Goal: Register for event/course

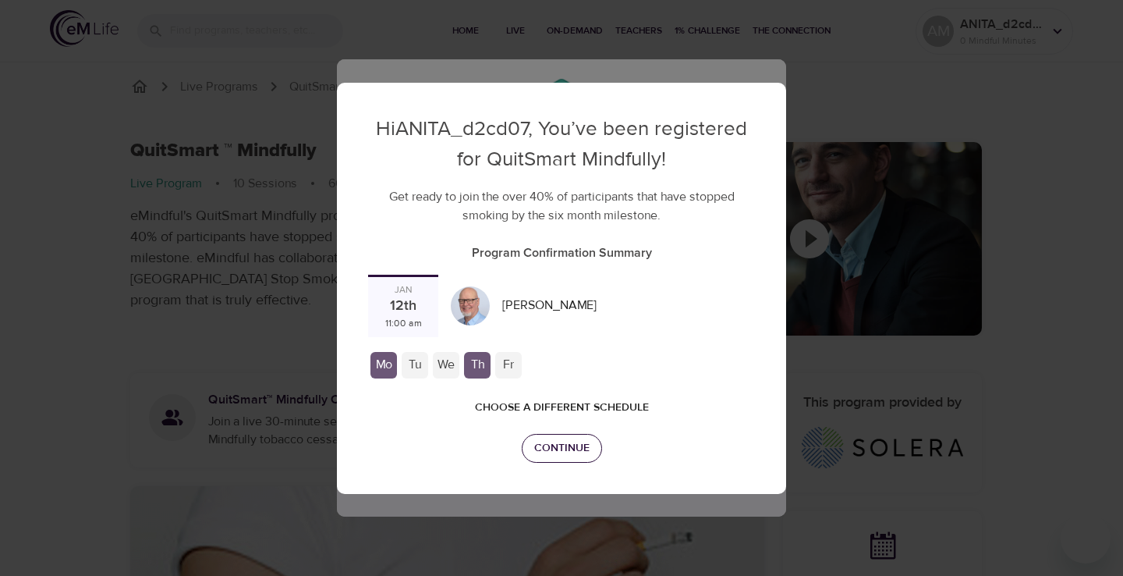
checkbox input "true"
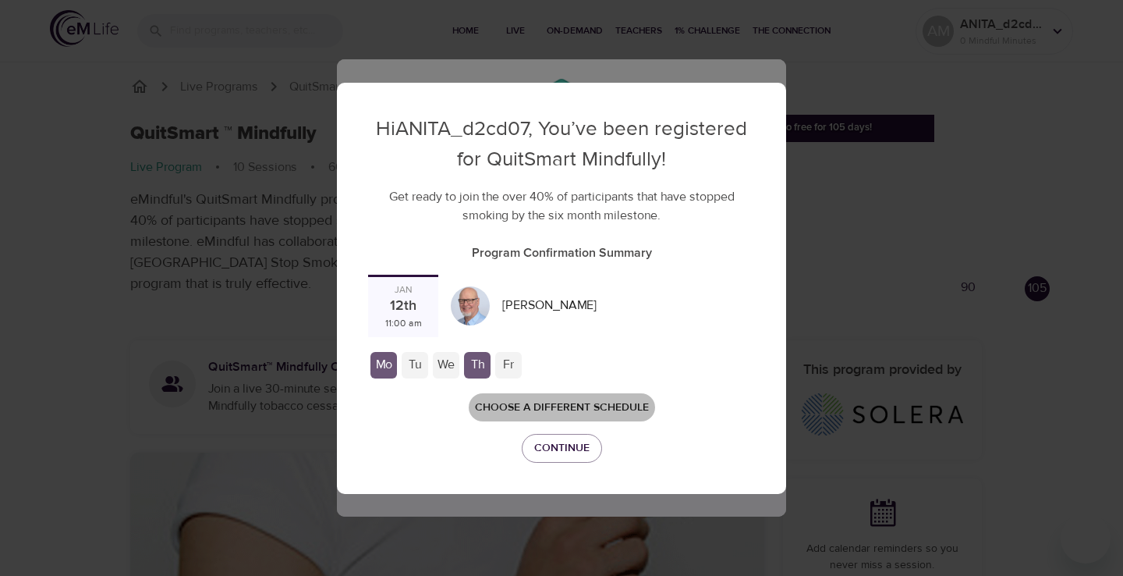
click at [578, 398] on span "Choose a different schedule" at bounding box center [562, 408] width 174 height 20
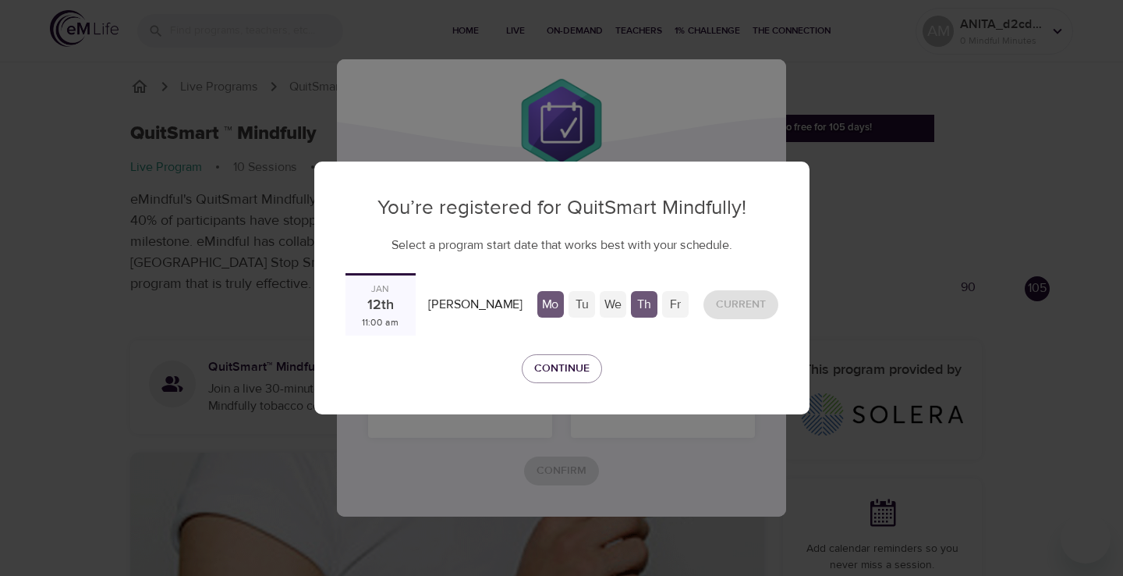
click at [414, 147] on div "You’re registered for QuitSmart Mindfully! Select a program start date that wor…" at bounding box center [561, 288] width 1123 height 576
click at [577, 373] on span "Continue" at bounding box center [561, 369] width 55 height 20
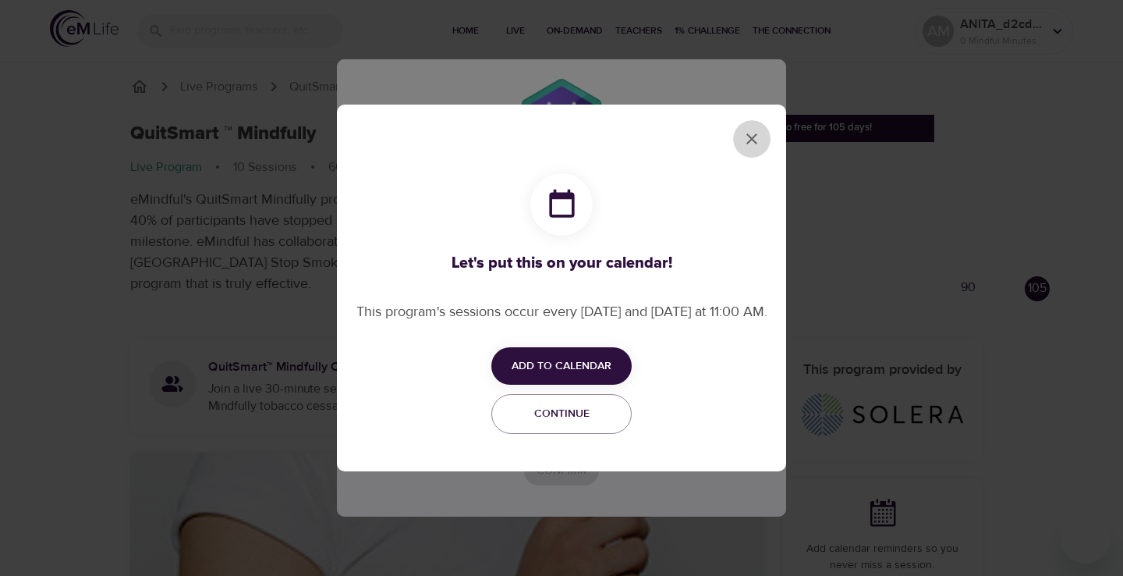
click at [749, 137] on icon "close" at bounding box center [752, 138] width 11 height 11
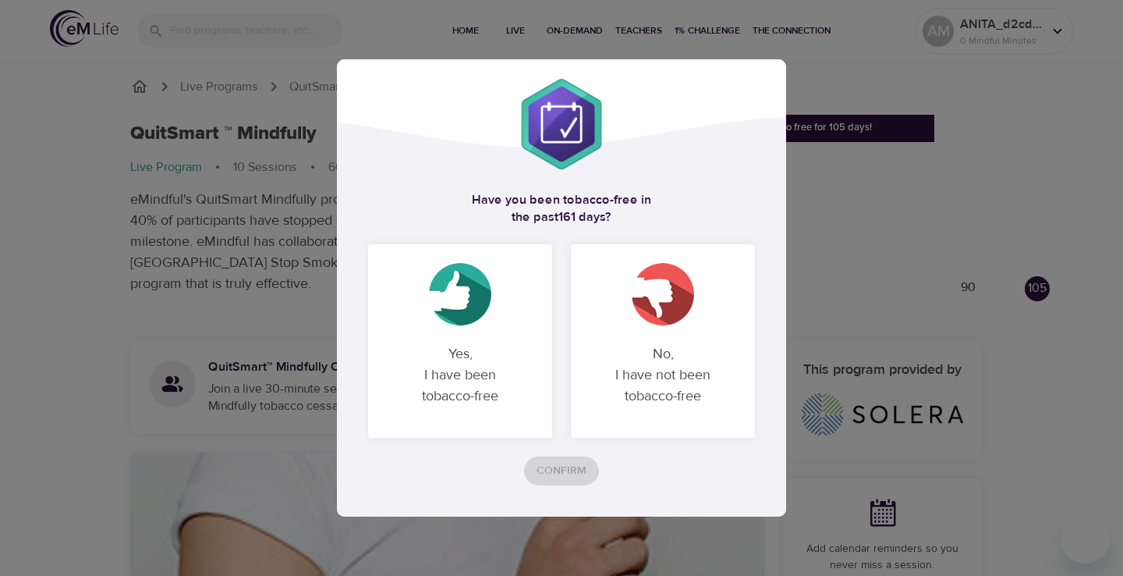
click at [645, 371] on p "No, I have not been tobacco-free" at bounding box center [663, 375] width 147 height 88
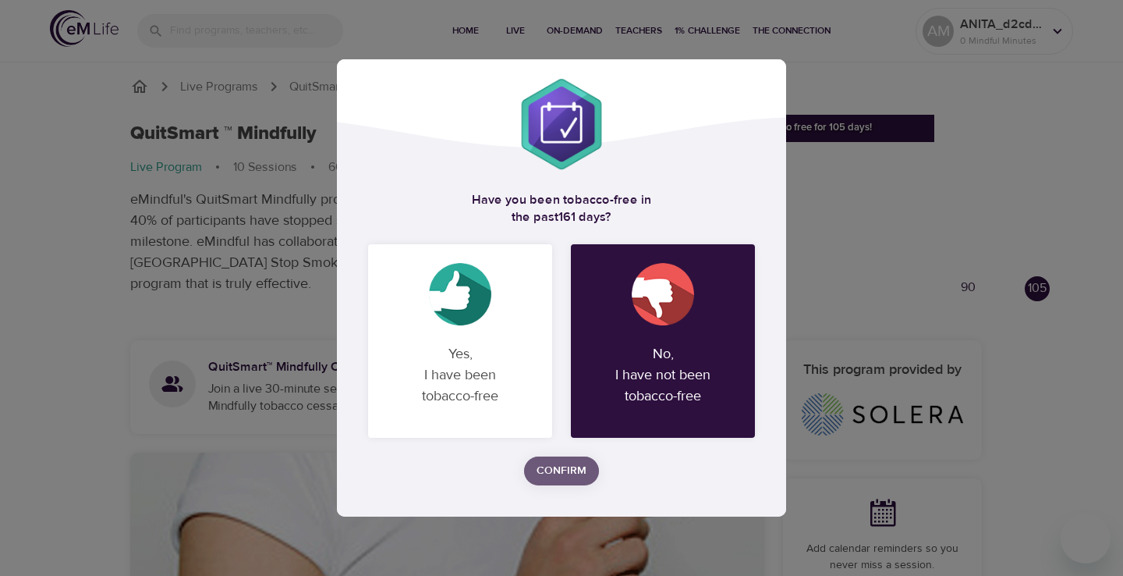
click at [561, 471] on span "Confirm" at bounding box center [562, 471] width 50 height 20
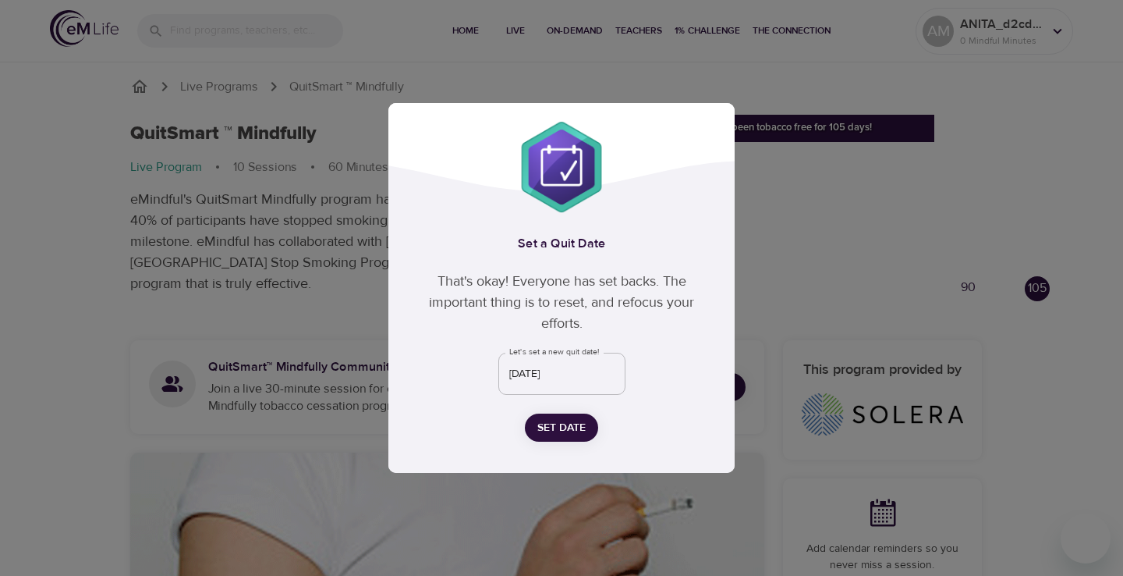
drag, startPoint x: 567, startPoint y: 424, endPoint x: 615, endPoint y: 374, distance: 68.4
click at [622, 367] on div "Set a Quit Date That's okay! Everyone has set backs. The important thing is to …" at bounding box center [562, 338] width 346 height 268
click at [615, 374] on input "[DATE]" at bounding box center [561, 374] width 127 height 42
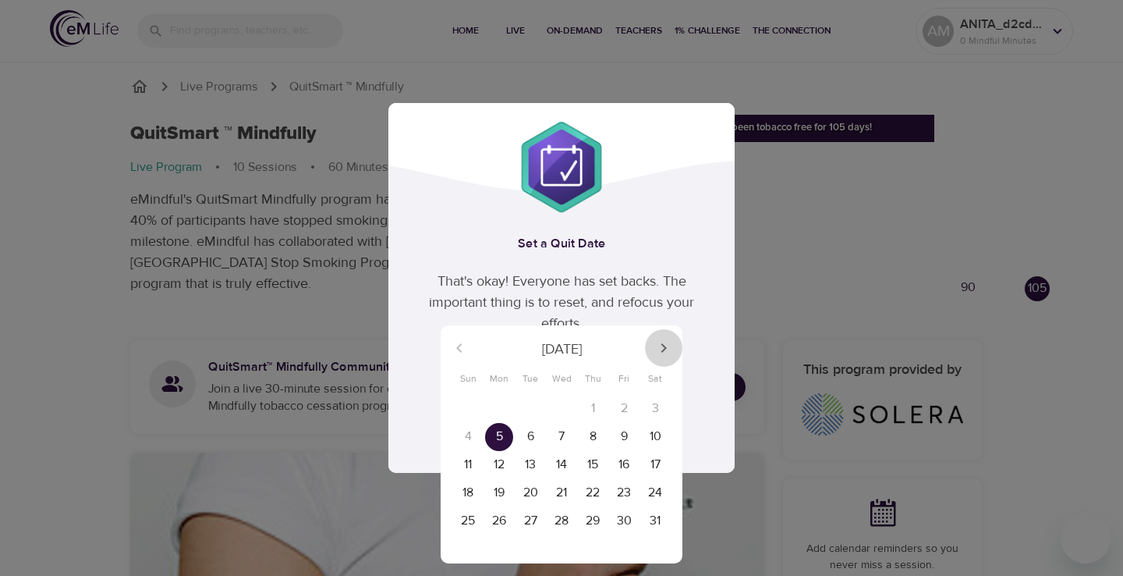
click at [665, 343] on icon "button" at bounding box center [664, 348] width 19 height 19
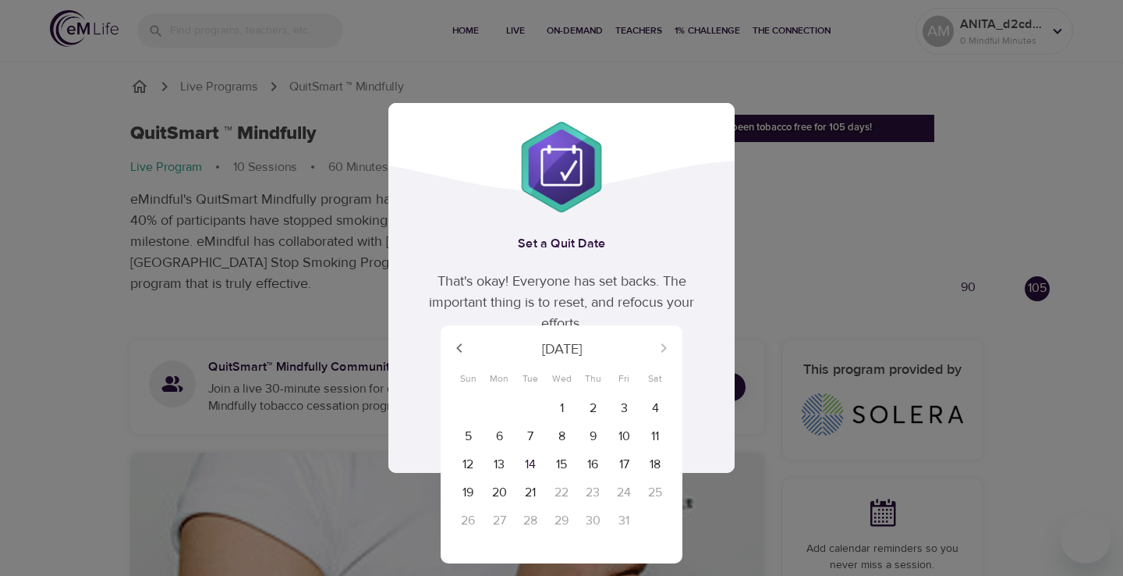
click at [535, 490] on p "21" at bounding box center [530, 493] width 11 height 18
type input "[DATE]"
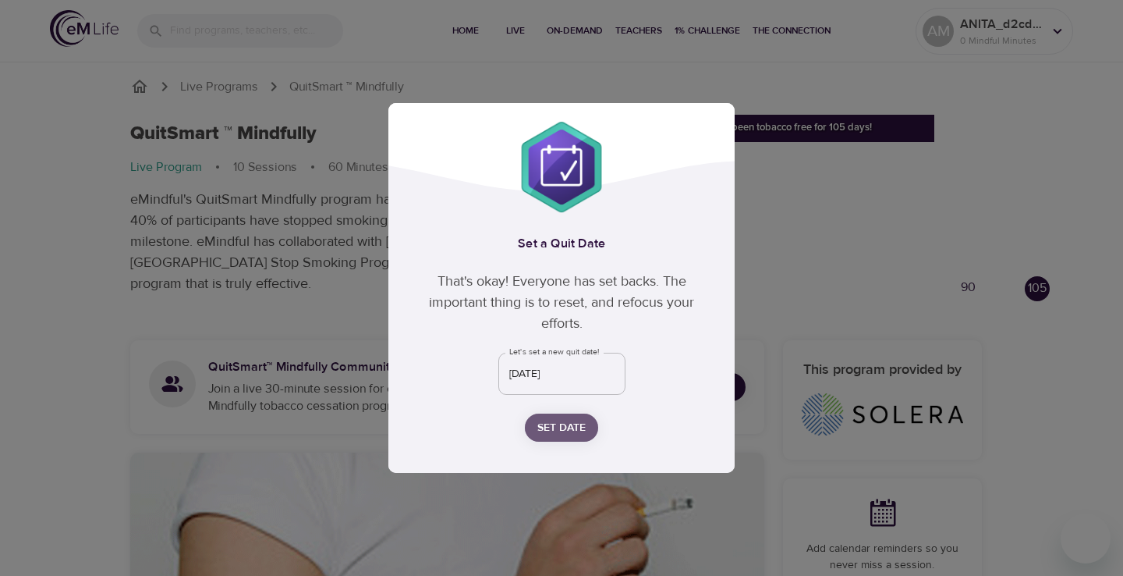
click at [578, 430] on span "Set Date" at bounding box center [562, 428] width 48 height 20
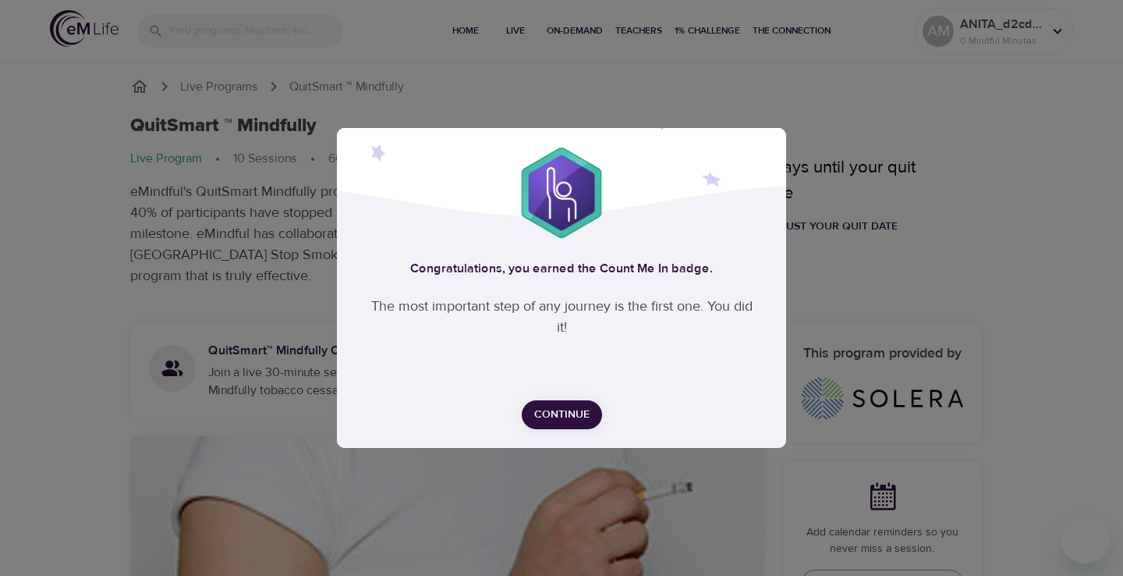
click at [569, 420] on span "Continue" at bounding box center [561, 415] width 55 height 20
